Goal: Transaction & Acquisition: Book appointment/travel/reservation

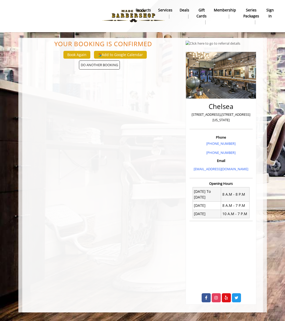
click at [71, 53] on button "Book Again" at bounding box center [76, 55] width 27 height 8
click at [96, 64] on span "DO ANOTHER BOOKING" at bounding box center [99, 64] width 41 height 9
click at [167, 11] on b "Services" at bounding box center [165, 10] width 14 height 6
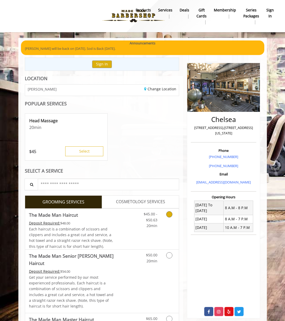
click at [123, 234] on link "Discounted Price" at bounding box center [128, 228] width 26 height 41
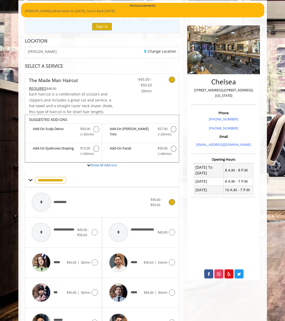
scroll to position [37, 0]
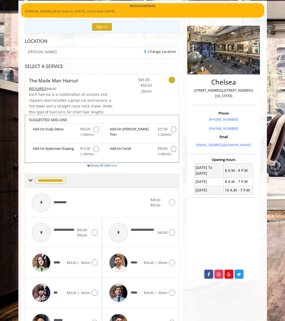
click at [43, 177] on span "**********" at bounding box center [50, 180] width 31 height 6
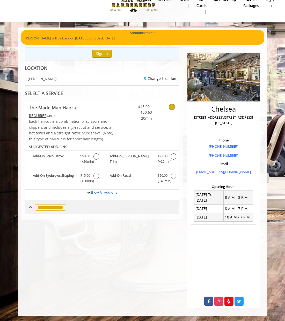
scroll to position [8, 0]
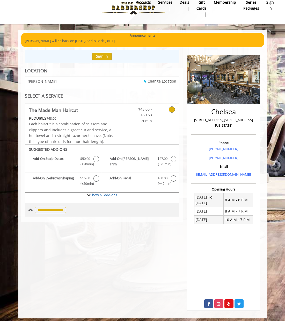
click at [47, 208] on span "**********" at bounding box center [50, 210] width 31 height 6
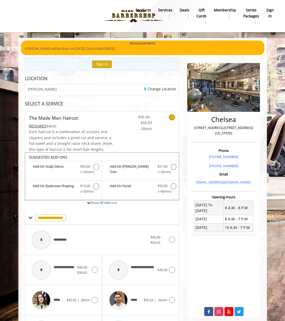
scroll to position [0, 0]
click at [97, 62] on button "Sign In" at bounding box center [102, 64] width 20 height 8
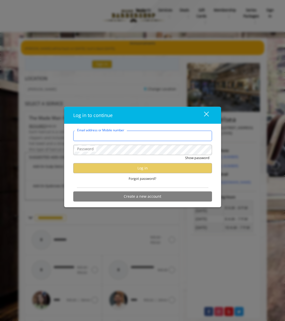
type input "**********"
click at [83, 148] on label "Password" at bounding box center [86, 149] width 22 height 6
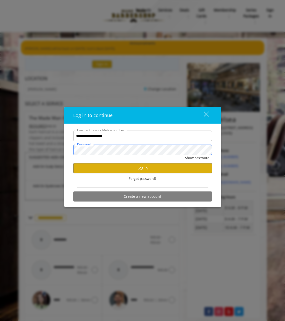
click at [197, 158] on button "Show password" at bounding box center [197, 157] width 24 height 5
click at [108, 166] on button "Log in" at bounding box center [142, 168] width 139 height 10
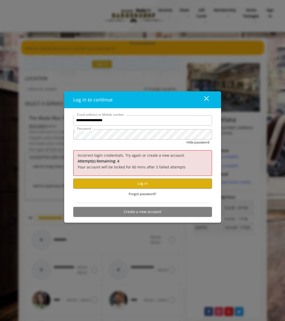
click at [210, 101] on button "close" at bounding box center [204, 99] width 18 height 11
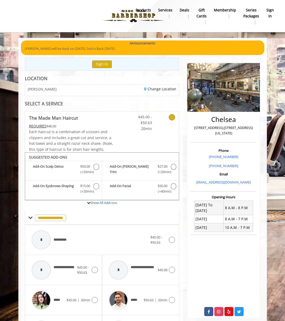
click at [185, 71] on div "Chelsea 169 W 23rd Street,170 W 23rd Street, New York Phone +(917) 639-3902 +(6…" at bounding box center [223, 249] width 81 height 383
